Goal: Ask a question

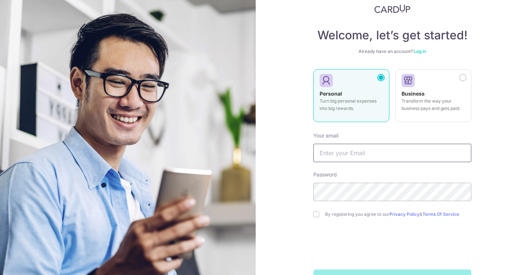
scroll to position [46, 0]
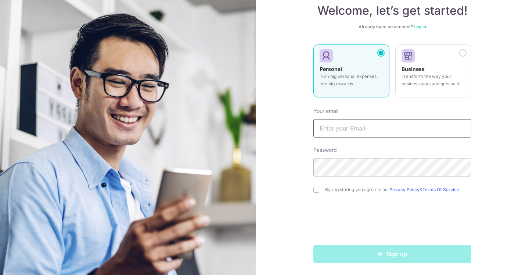
click at [365, 130] on input "text" at bounding box center [392, 128] width 158 height 18
type input "[EMAIL_ADDRESS][DOMAIN_NAME]"
click at [316, 189] on input "checkbox" at bounding box center [316, 190] width 6 height 6
checkbox input "true"
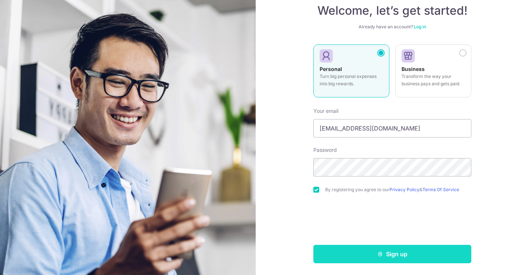
click at [394, 254] on button "Sign up" at bounding box center [392, 254] width 158 height 18
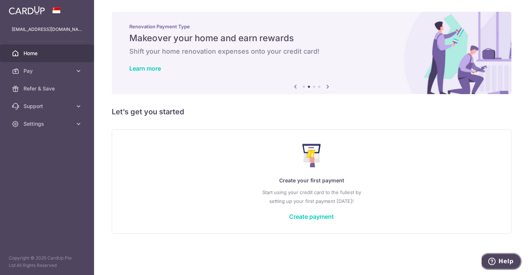
click at [495, 262] on icon "Help" at bounding box center [491, 261] width 7 height 7
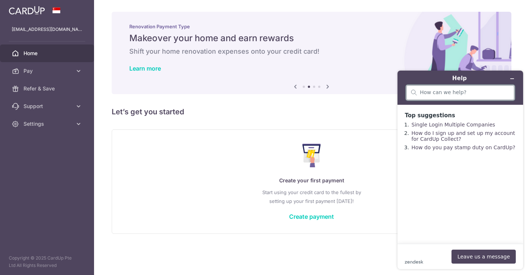
click at [434, 91] on input "search" at bounding box center [465, 92] width 90 height 7
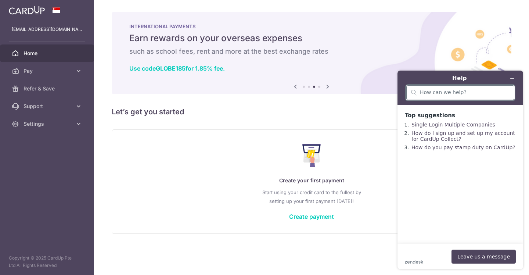
type input "live person"
click at [480, 255] on button "Leave us a message" at bounding box center [484, 257] width 64 height 14
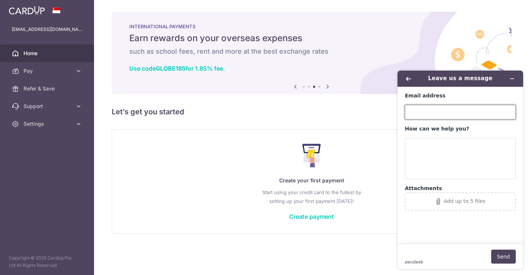
click at [420, 115] on input "Email address" at bounding box center [460, 112] width 111 height 15
type input "[EMAIL_ADDRESS][DOMAIN_NAME]"
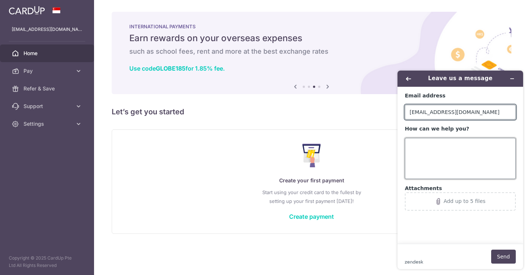
click at [455, 145] on textarea "How can we help you?" at bounding box center [460, 158] width 111 height 41
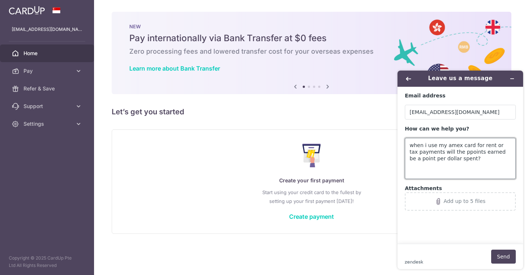
click at [456, 152] on textarea "when i use my amex card for rent or tax payments will the ppoints earned be a p…" at bounding box center [460, 158] width 111 height 41
click at [464, 161] on textarea "when i use my amex card for rent or tax payments will the points earned be a po…" at bounding box center [460, 158] width 111 height 41
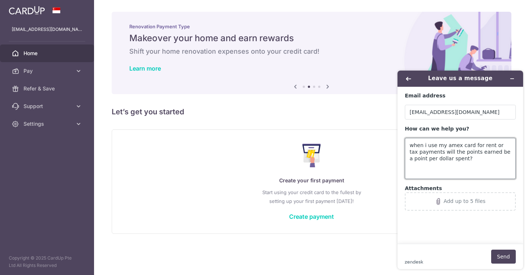
click at [511, 151] on textarea "when i use my amex card for rent or tax payments will the points earned be a po…" at bounding box center [460, 158] width 111 height 41
type textarea "when i use my amex card for rent or tax payments will the points earned be a po…"
click at [507, 258] on button "Send" at bounding box center [503, 257] width 25 height 14
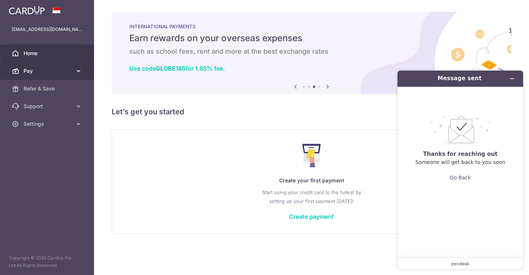
click at [79, 70] on icon at bounding box center [78, 70] width 7 height 7
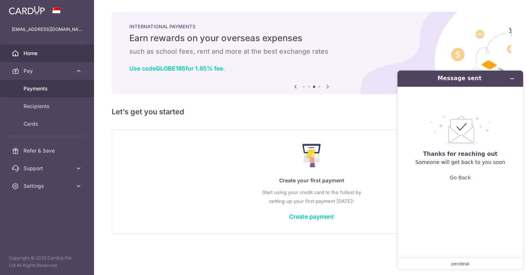
click at [40, 90] on span "Payments" at bounding box center [48, 88] width 49 height 7
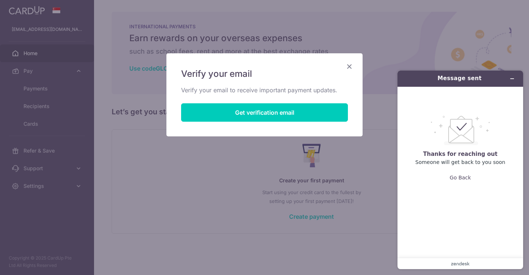
click at [349, 67] on icon "Close" at bounding box center [349, 66] width 9 height 9
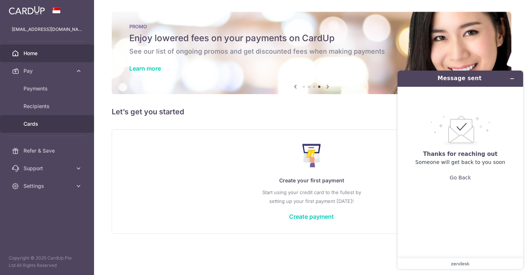
click at [29, 123] on span "Cards" at bounding box center [48, 123] width 49 height 7
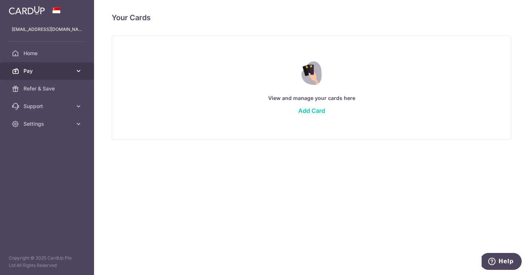
click at [78, 70] on icon at bounding box center [78, 70] width 7 height 7
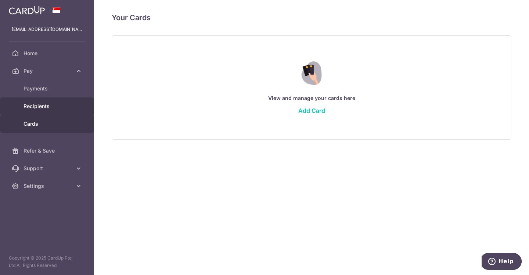
click at [41, 107] on span "Recipients" at bounding box center [48, 106] width 49 height 7
